Goal: Navigation & Orientation: Go to known website

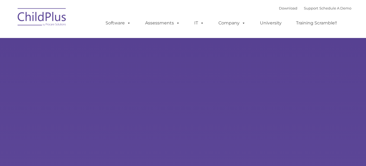
type input ""
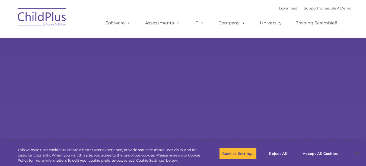
select select "MEDIUM"
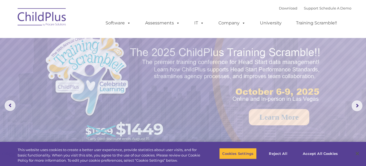
click at [47, 13] on img at bounding box center [42, 17] width 54 height 27
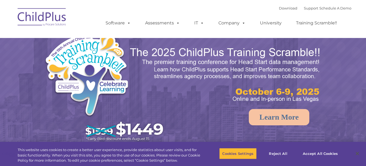
select select "MEDIUM"
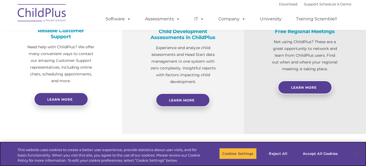
scroll to position [234, 0]
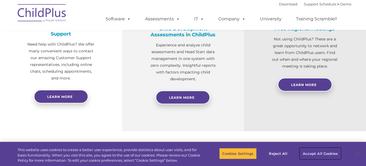
click at [317, 153] on button "Accept All Cookies" at bounding box center [320, 153] width 41 height 11
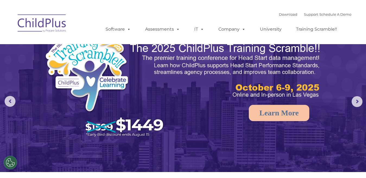
scroll to position [0, 0]
